Goal: Task Accomplishment & Management: Use online tool/utility

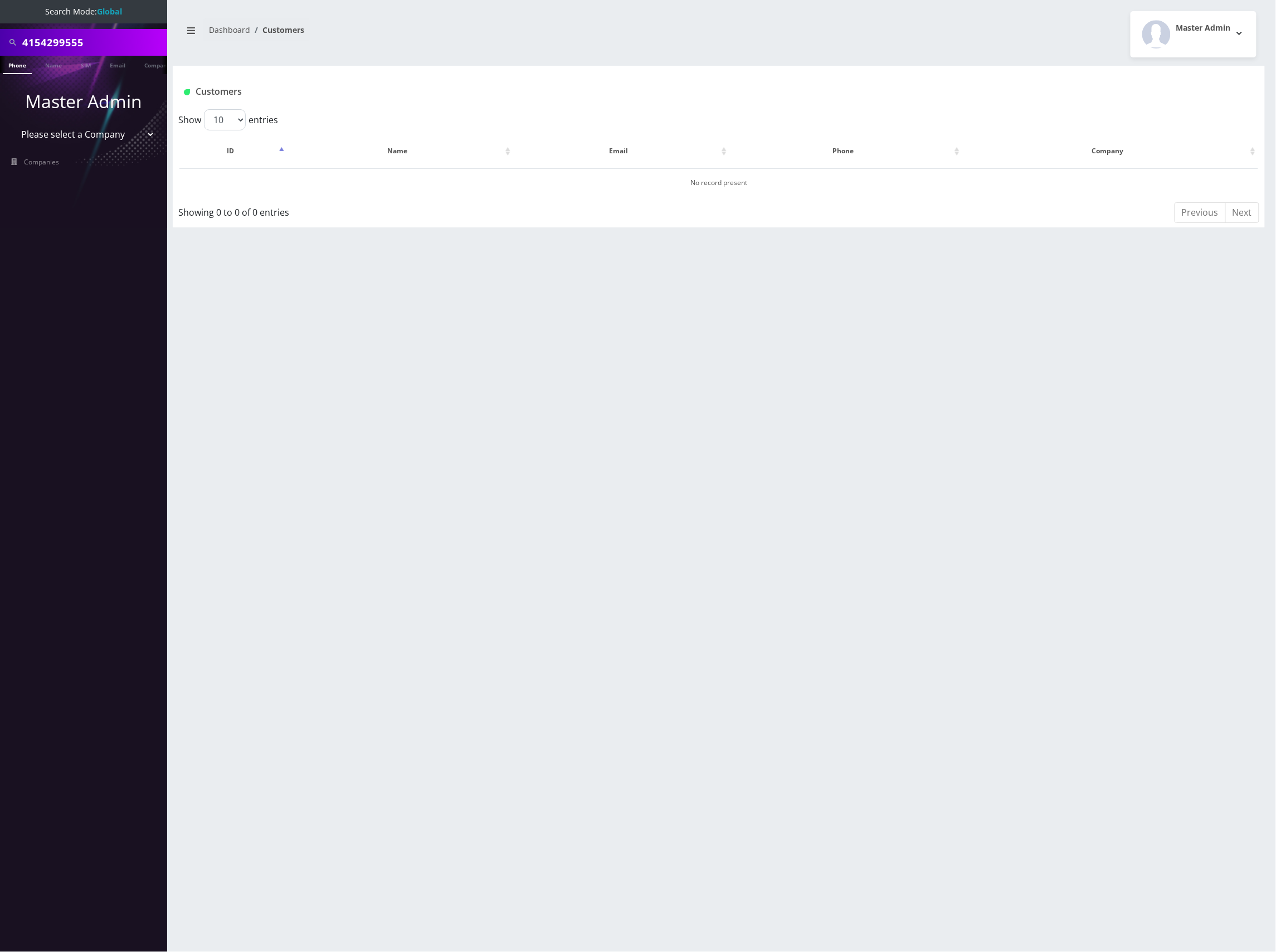
click at [77, 42] on input "4154299555" at bounding box center [93, 42] width 142 height 21
click at [88, 139] on select "Please select a Company Teltik Production My Link Mobile VennMobile Unlimited A…" at bounding box center [84, 134] width 142 height 21
select select "13"
click at [13, 124] on select "Please select a Company Teltik Production My Link Mobile VennMobile Unlimited A…" at bounding box center [84, 134] width 142 height 21
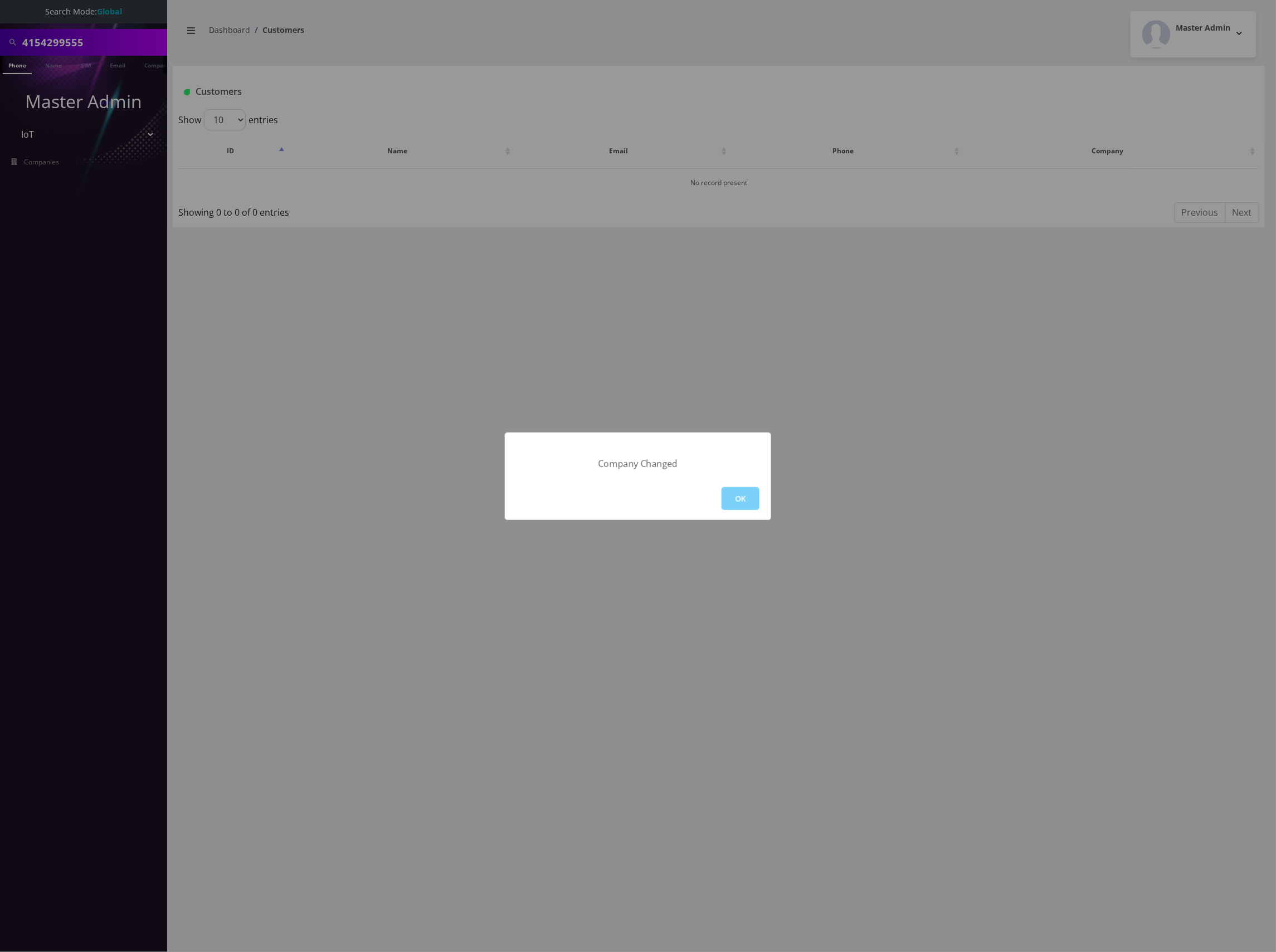
drag, startPoint x: 741, startPoint y: 501, endPoint x: 640, endPoint y: 476, distance: 104.0
click at [742, 501] on button "OK" at bounding box center [741, 498] width 38 height 23
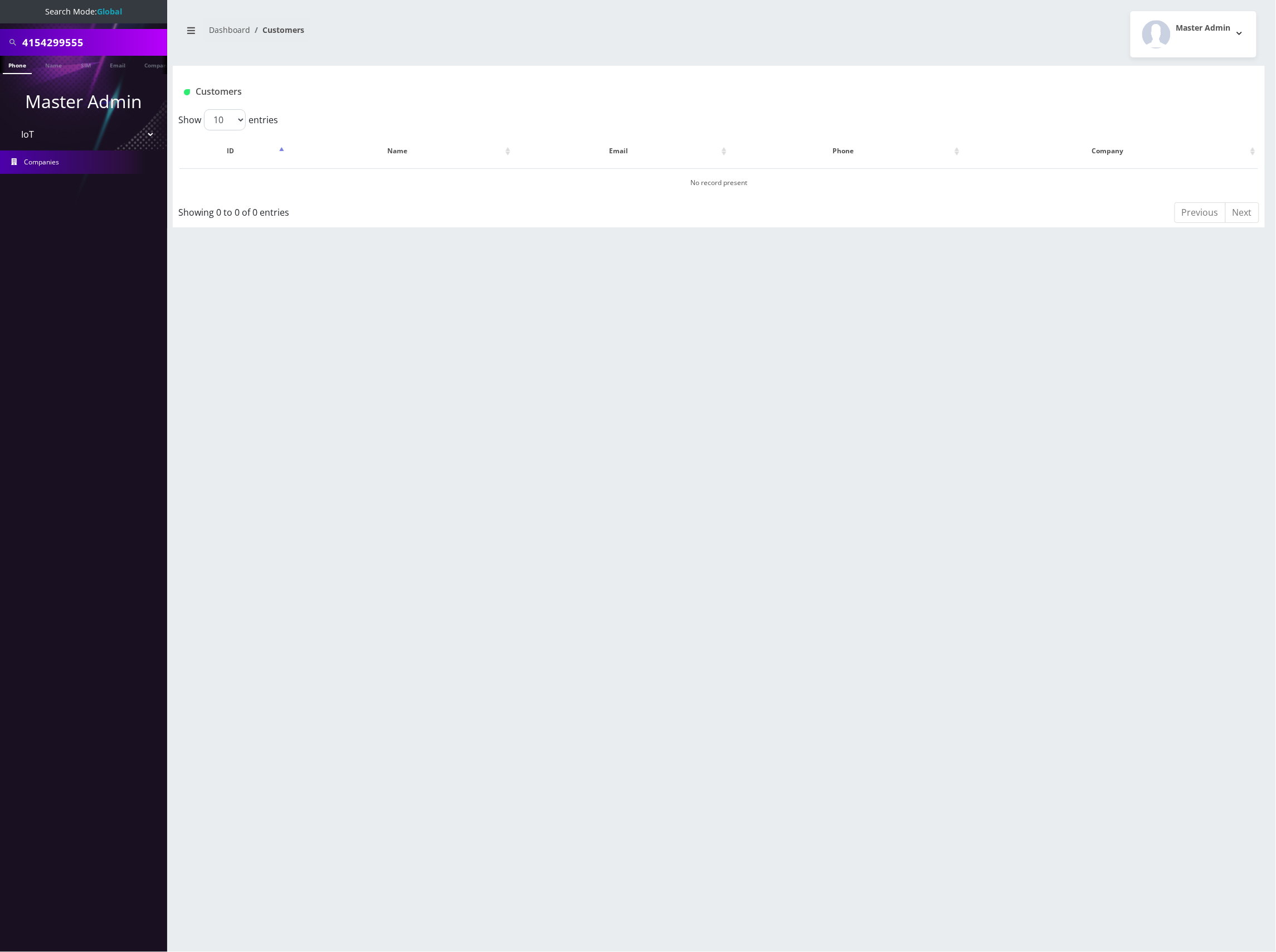
click at [89, 163] on link "Companies" at bounding box center [83, 162] width 167 height 23
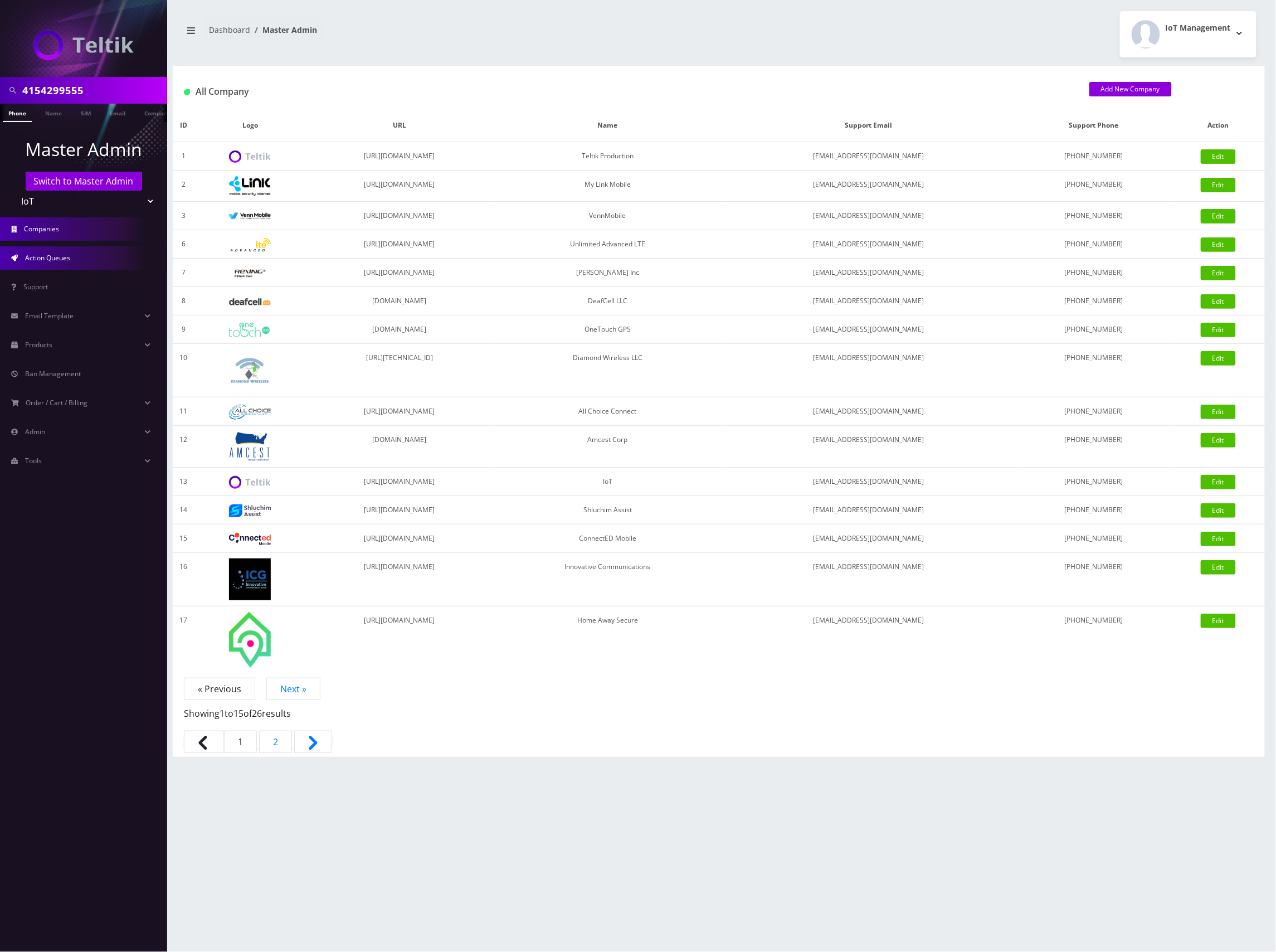
click at [68, 261] on span "Action Queues" at bounding box center [48, 257] width 45 height 9
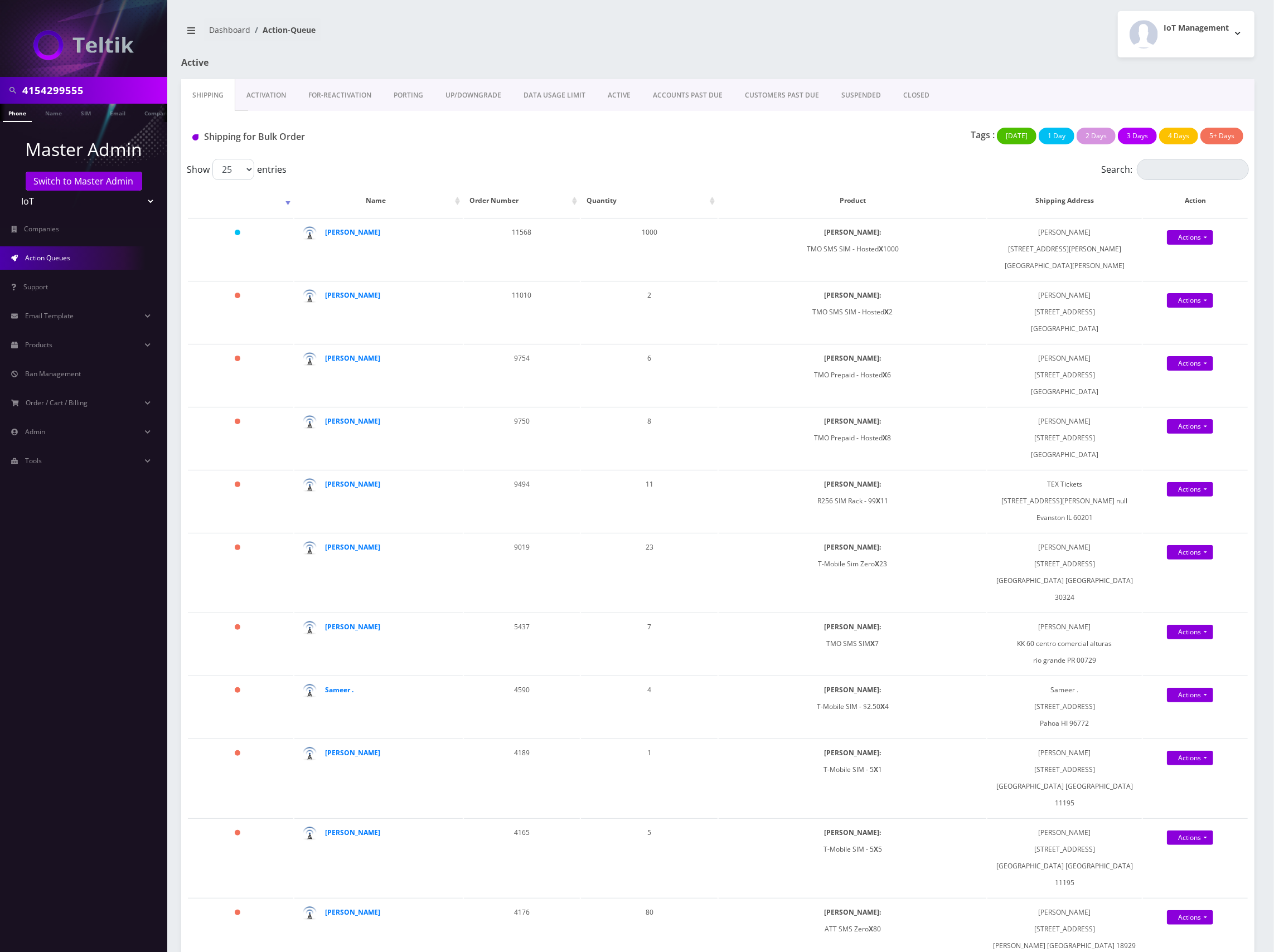
click at [271, 96] on link "Activation" at bounding box center [266, 95] width 62 height 32
